Goal: Information Seeking & Learning: Learn about a topic

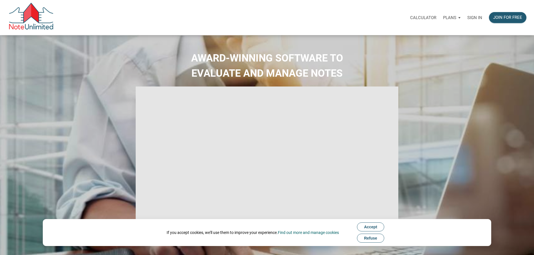
click at [470, 13] on div "Sign in" at bounding box center [475, 18] width 22 height 18
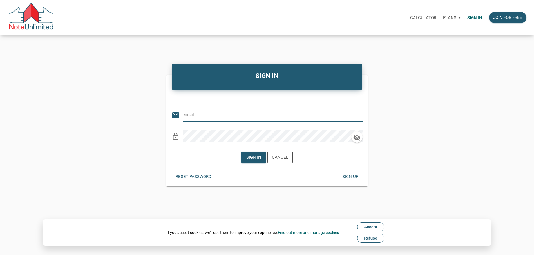
click at [250, 113] on input "email" at bounding box center [268, 115] width 171 height 13
type input "[EMAIL_ADDRESS][DOMAIN_NAME]"
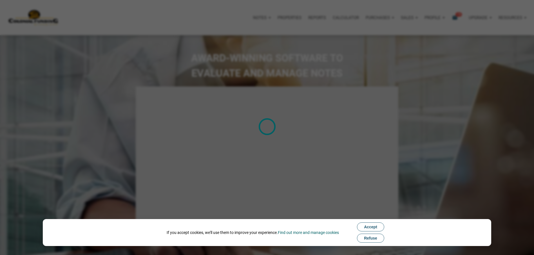
type input "Introduction to new features"
select select
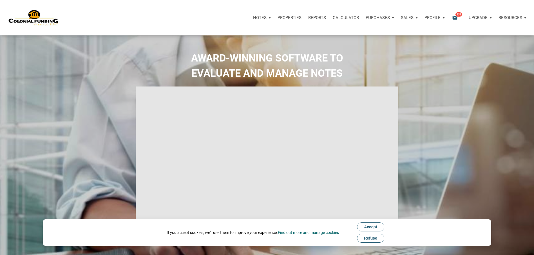
click at [457, 17] on icon "email" at bounding box center [454, 17] width 7 height 6
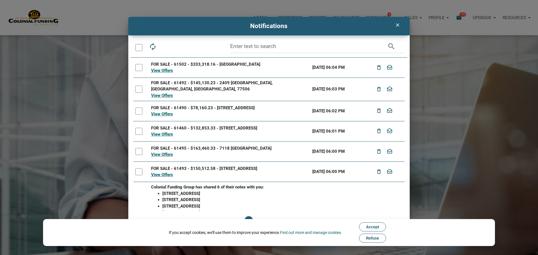
click at [394, 28] on div "clear" at bounding box center [397, 25] width 14 height 11
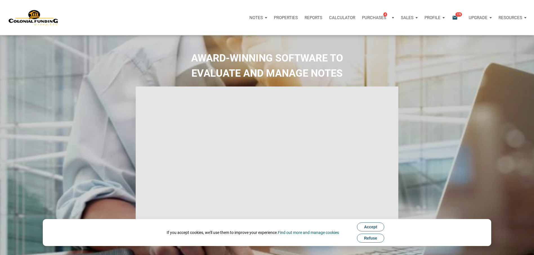
click at [363, 17] on p "Purchases" at bounding box center [374, 17] width 24 height 5
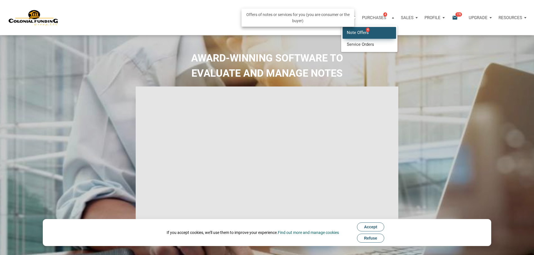
click at [363, 30] on link "Note Offers 4" at bounding box center [368, 33] width 53 height 12
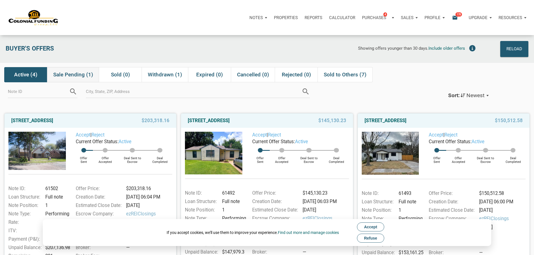
click at [84, 69] on div "Sale Pending (1)" at bounding box center [73, 74] width 52 height 15
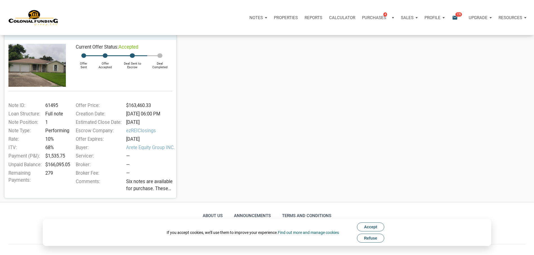
scroll to position [56, 0]
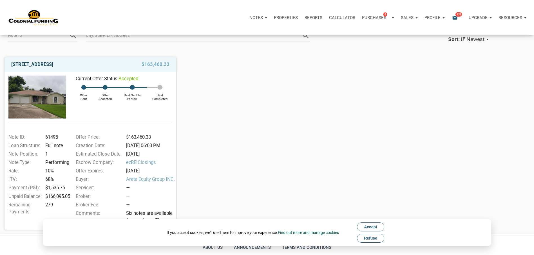
click at [53, 63] on link "[STREET_ADDRESS]" at bounding box center [32, 64] width 42 height 7
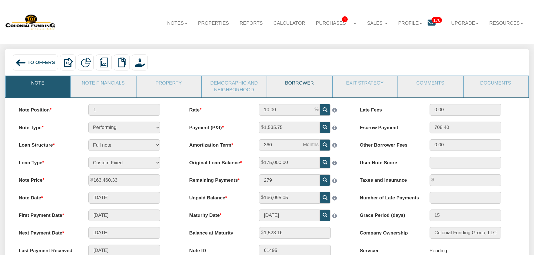
click at [304, 86] on link "Borrower" at bounding box center [299, 83] width 64 height 15
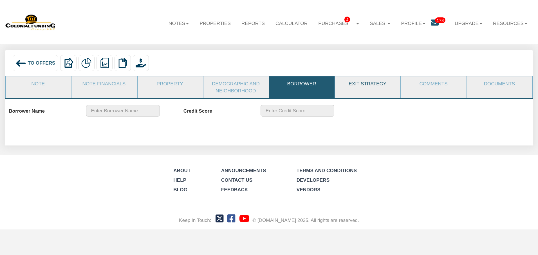
click at [381, 85] on link "Exit Strategy" at bounding box center [367, 84] width 65 height 15
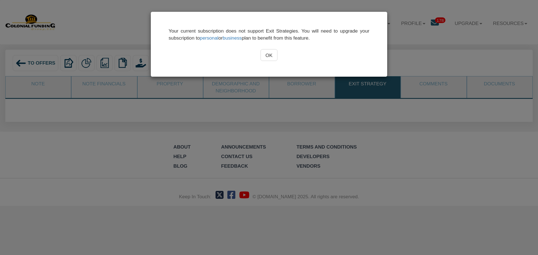
click at [276, 57] on input "OK" at bounding box center [268, 55] width 17 height 12
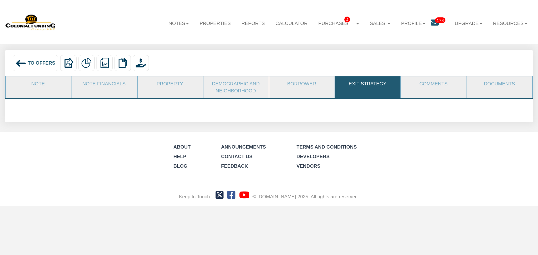
click at [255, 82] on link "Demographic and Neighborhood" at bounding box center [235, 88] width 65 height 22
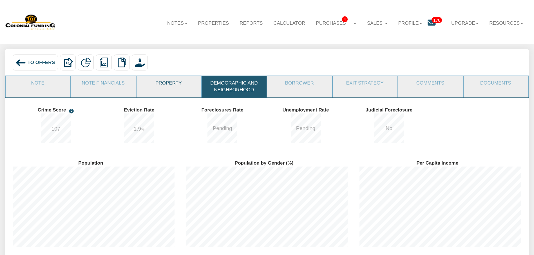
click at [182, 82] on link "Property" at bounding box center [168, 83] width 64 height 15
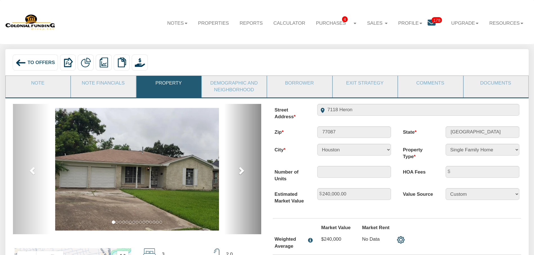
click at [253, 187] on link "next" at bounding box center [242, 169] width 37 height 131
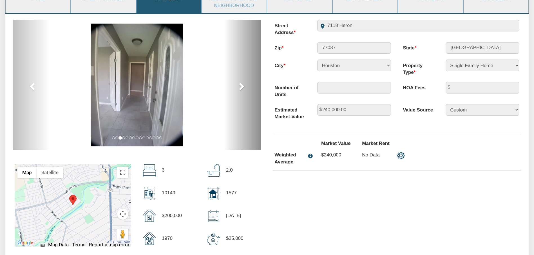
scroll to position [56, 0]
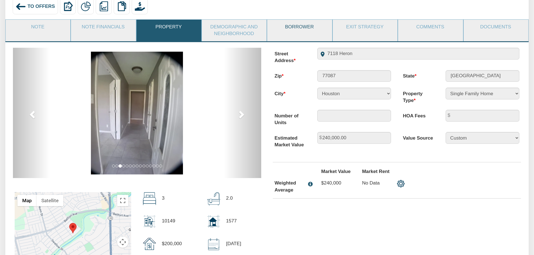
drag, startPoint x: 284, startPoint y: 28, endPoint x: 287, endPoint y: 26, distance: 4.1
click at [287, 26] on link "Borrower" at bounding box center [299, 27] width 64 height 15
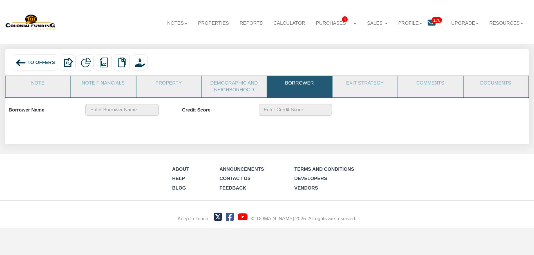
scroll to position [0, 0]
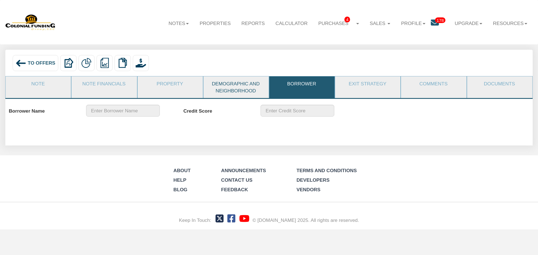
click at [243, 93] on link "Demographic and Neighborhood" at bounding box center [235, 88] width 65 height 22
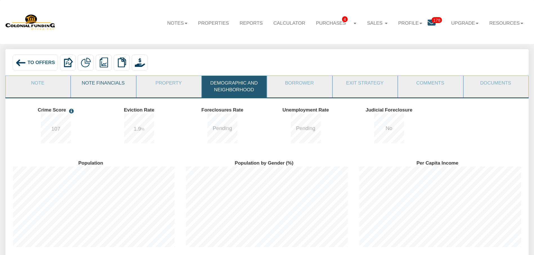
click at [118, 82] on link "Note Financials" at bounding box center [103, 83] width 64 height 15
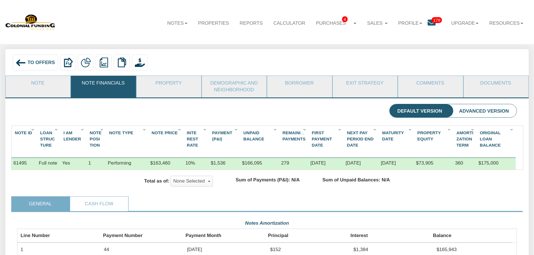
click at [115, 88] on link "Note Financials" at bounding box center [103, 83] width 64 height 15
